Goal: Find specific page/section: Find specific page/section

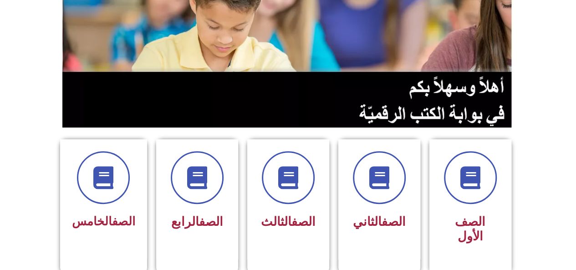
scroll to position [182, 0]
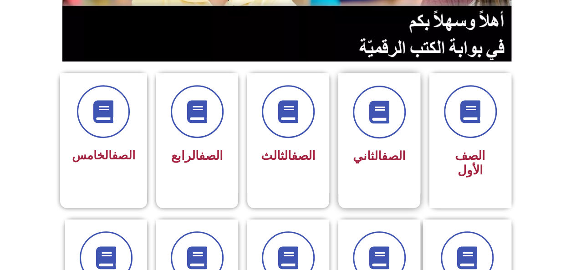
click at [372, 161] on span "الصف الثاني" at bounding box center [379, 156] width 53 height 15
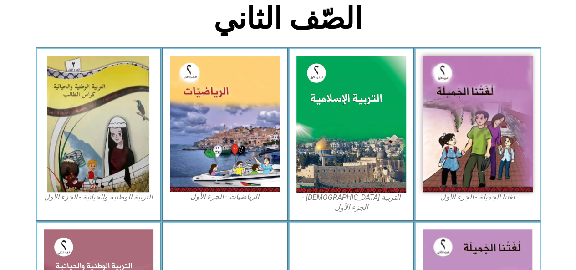
scroll to position [226, 0]
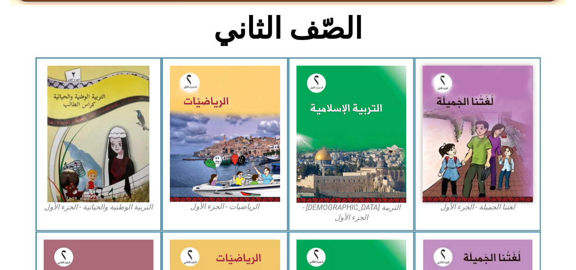
click at [330, 138] on img at bounding box center [351, 134] width 110 height 137
